Goal: Entertainment & Leisure: Consume media (video, audio)

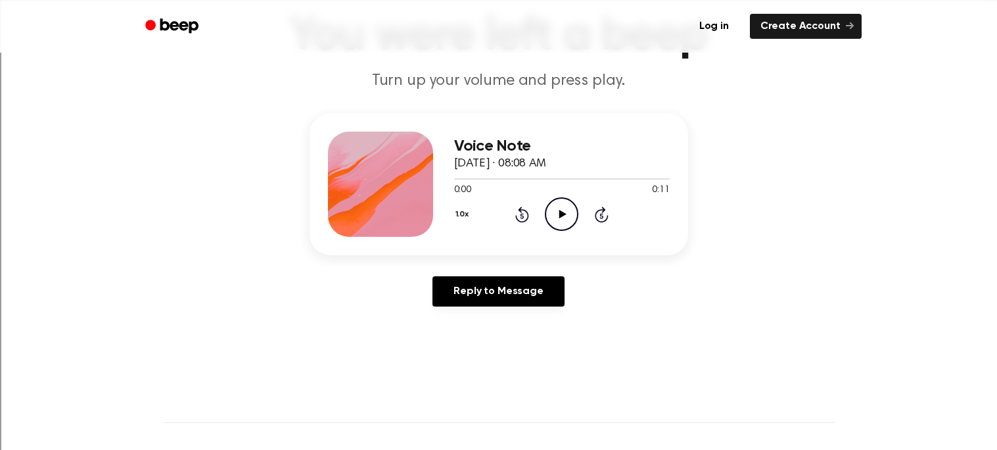
click at [577, 204] on icon "Play Audio" at bounding box center [562, 214] width 34 height 34
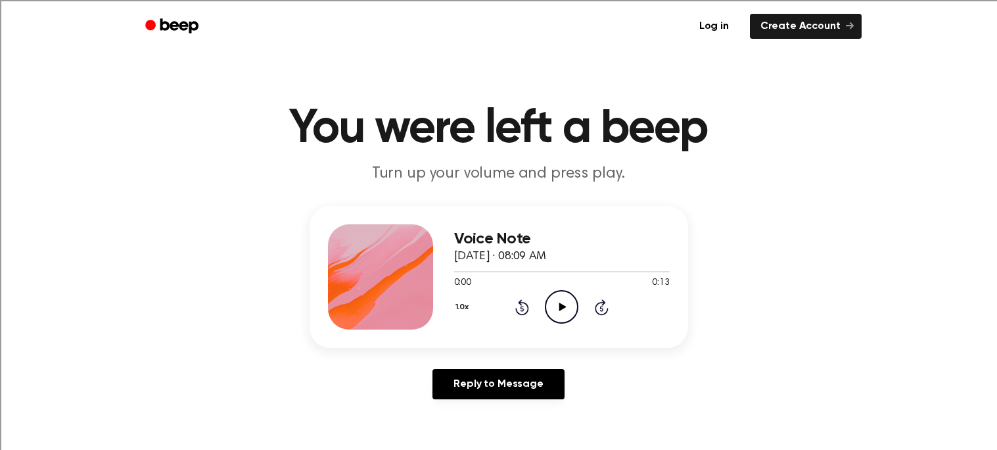
click at [554, 299] on icon "Play Audio" at bounding box center [562, 307] width 34 height 34
click at [569, 306] on icon "Play Audio" at bounding box center [562, 307] width 34 height 34
click at [354, 323] on div at bounding box center [380, 276] width 105 height 105
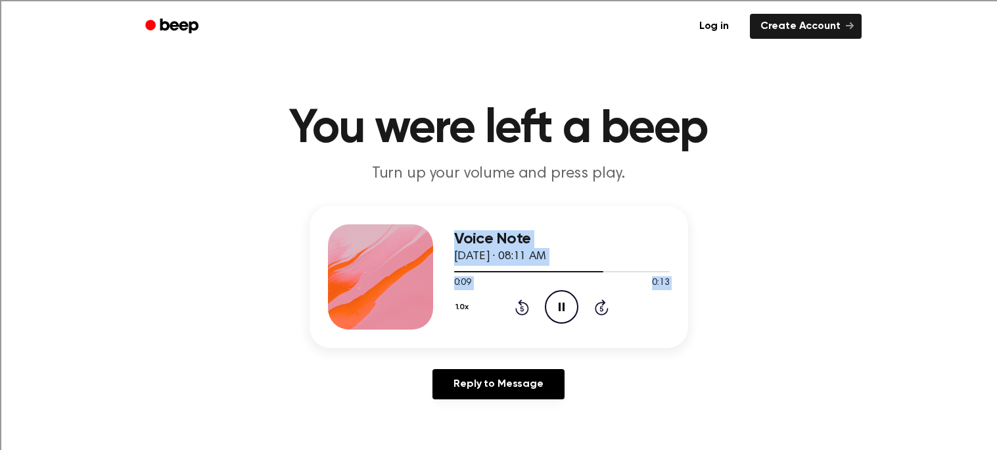
drag, startPoint x: 381, startPoint y: 277, endPoint x: 581, endPoint y: 326, distance: 206.5
click at [581, 326] on div "Voice Note October 6, 2025 · 08:11 AM 0:09 0:13 Your browser does not support t…" at bounding box center [499, 277] width 379 height 142
copy div "Voice Note October 6, 2025 · 08:11 AM 0:08 0:13 Your browser does not support t…"
click at [246, 382] on div "Voice Note October 6, 2025 · 08:11 AM 0:13 0:13 Your browser does not support t…" at bounding box center [499, 308] width 966 height 204
click at [389, 89] on main "You were left a beep Turn up your volume and press play. Voice Note October 6, …" at bounding box center [498, 405] width 997 height 810
